Goal: Information Seeking & Learning: Learn about a topic

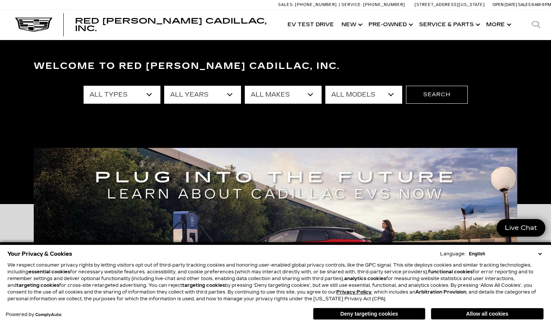
select select "Cadillac"
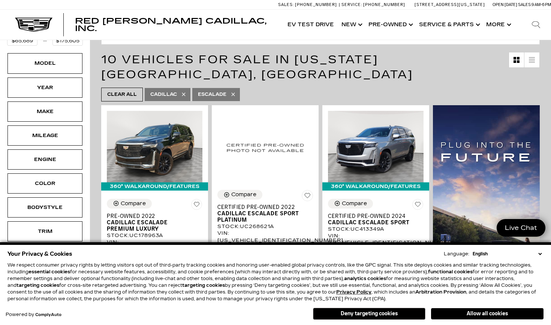
scroll to position [122, 0]
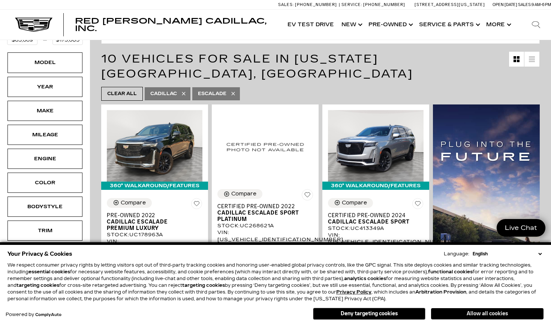
click at [478, 315] on button "Allow all cookies" at bounding box center [487, 313] width 112 height 11
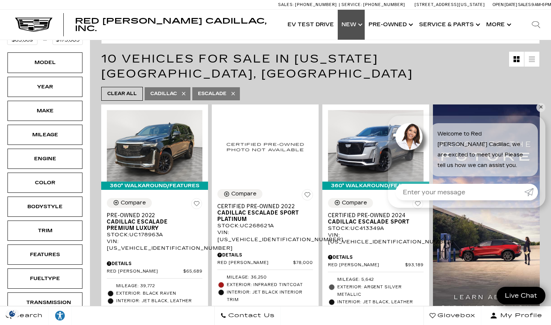
scroll to position [0, 0]
click at [350, 24] on link "Show New" at bounding box center [351, 25] width 27 height 30
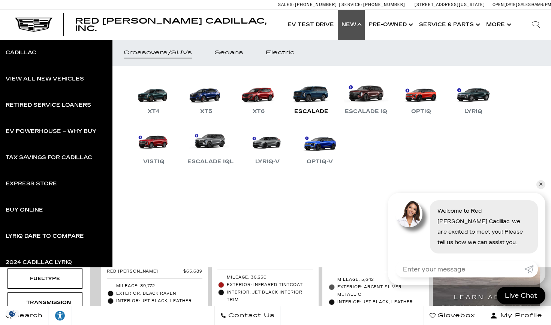
click at [306, 102] on link "Escalade" at bounding box center [310, 96] width 45 height 39
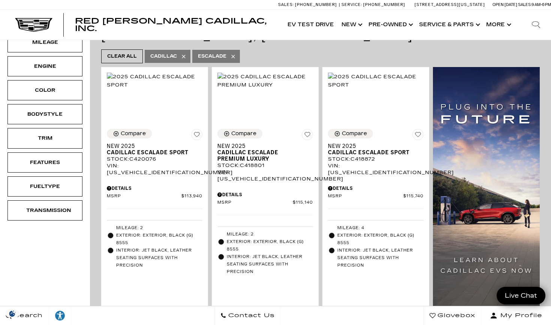
scroll to position [103, 0]
